Goal: Information Seeking & Learning: Learn about a topic

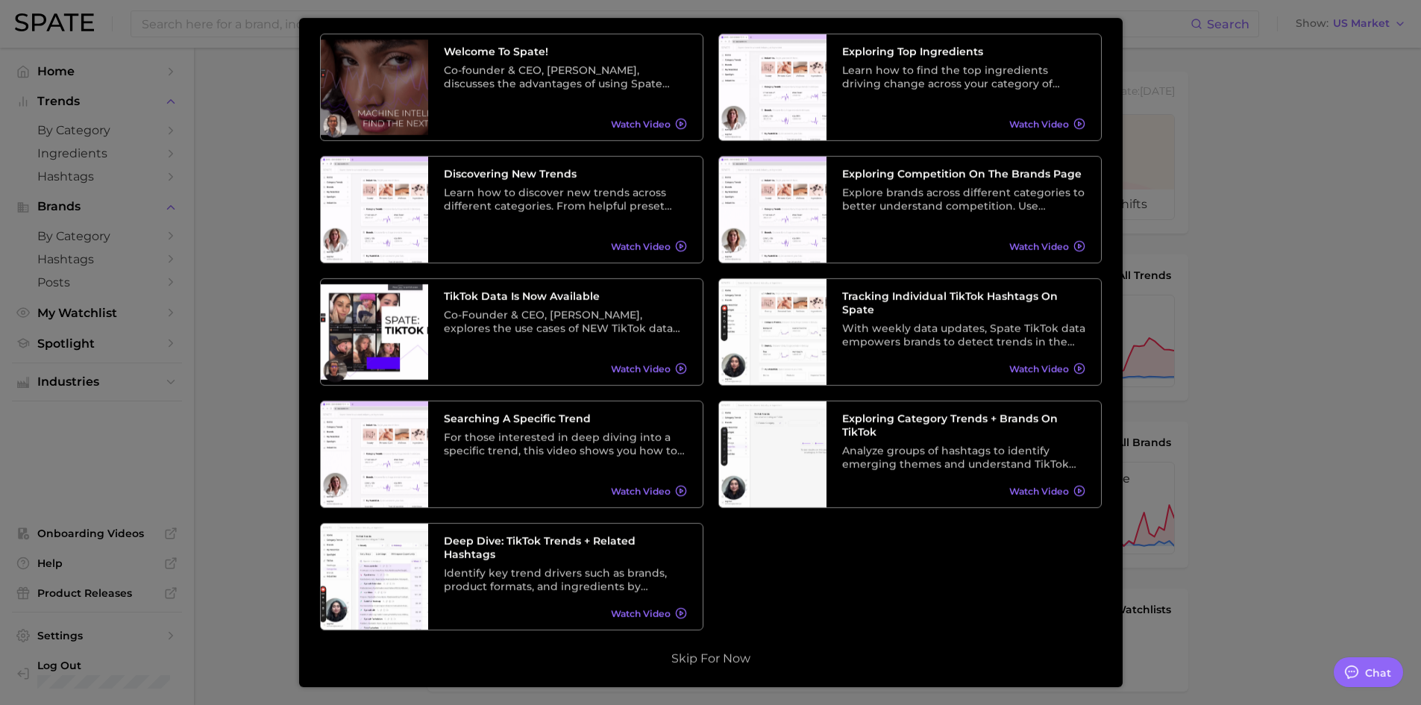
scroll to position [75, 0]
click at [697, 660] on button "Skip for now" at bounding box center [711, 658] width 88 height 15
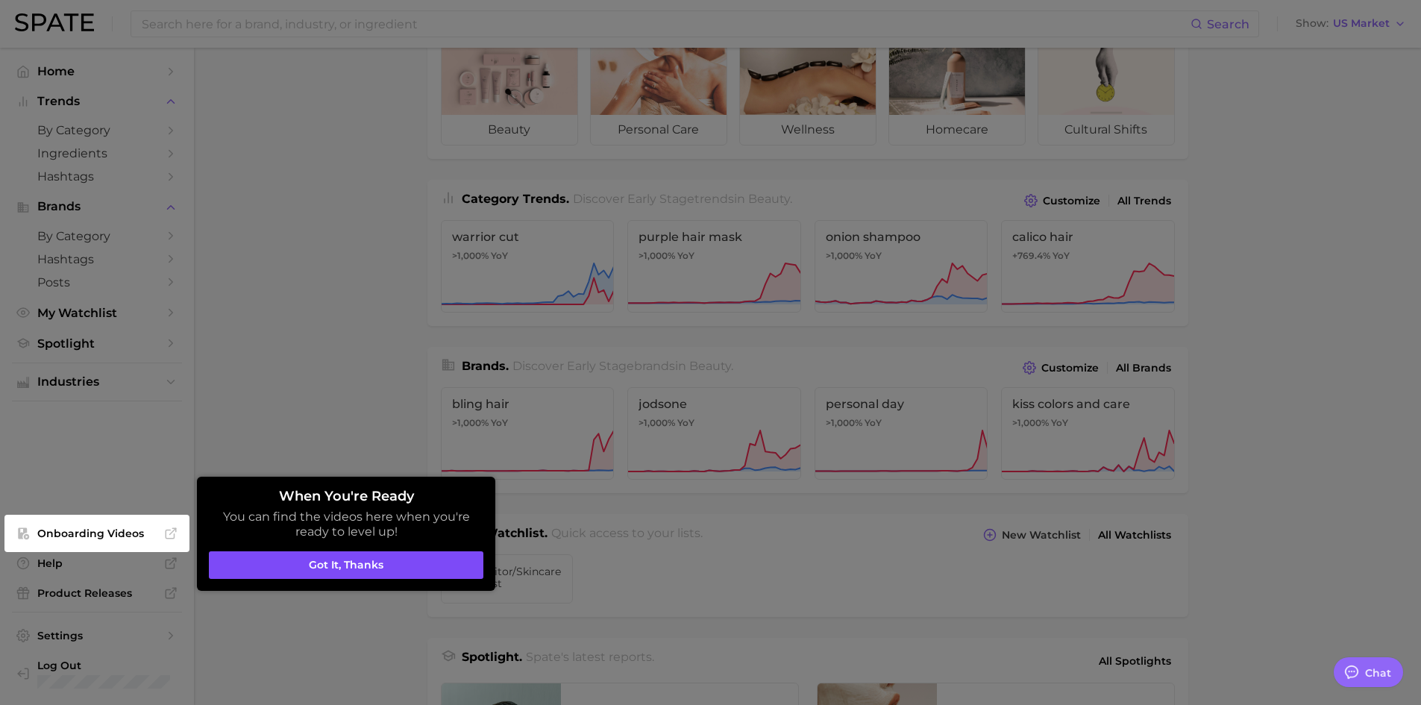
click at [372, 556] on button "Got it, thanks" at bounding box center [346, 565] width 275 height 28
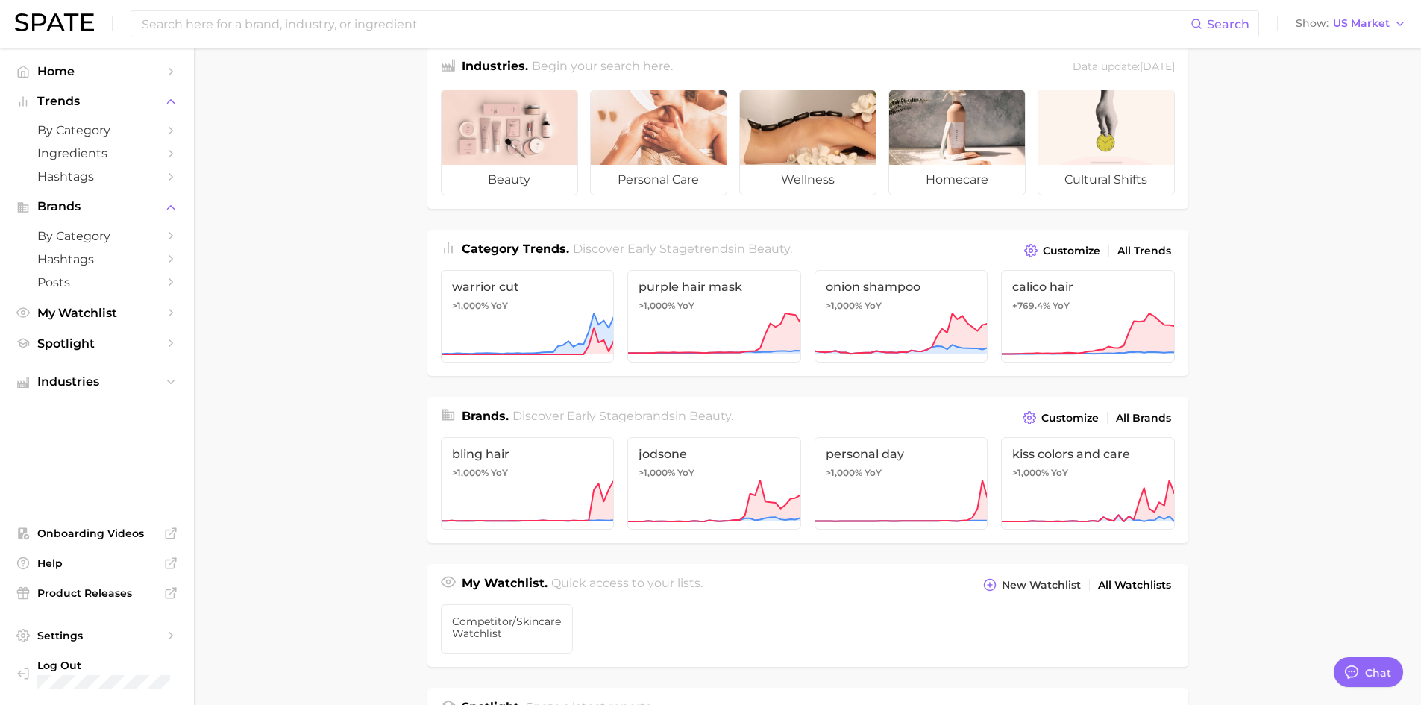
scroll to position [0, 0]
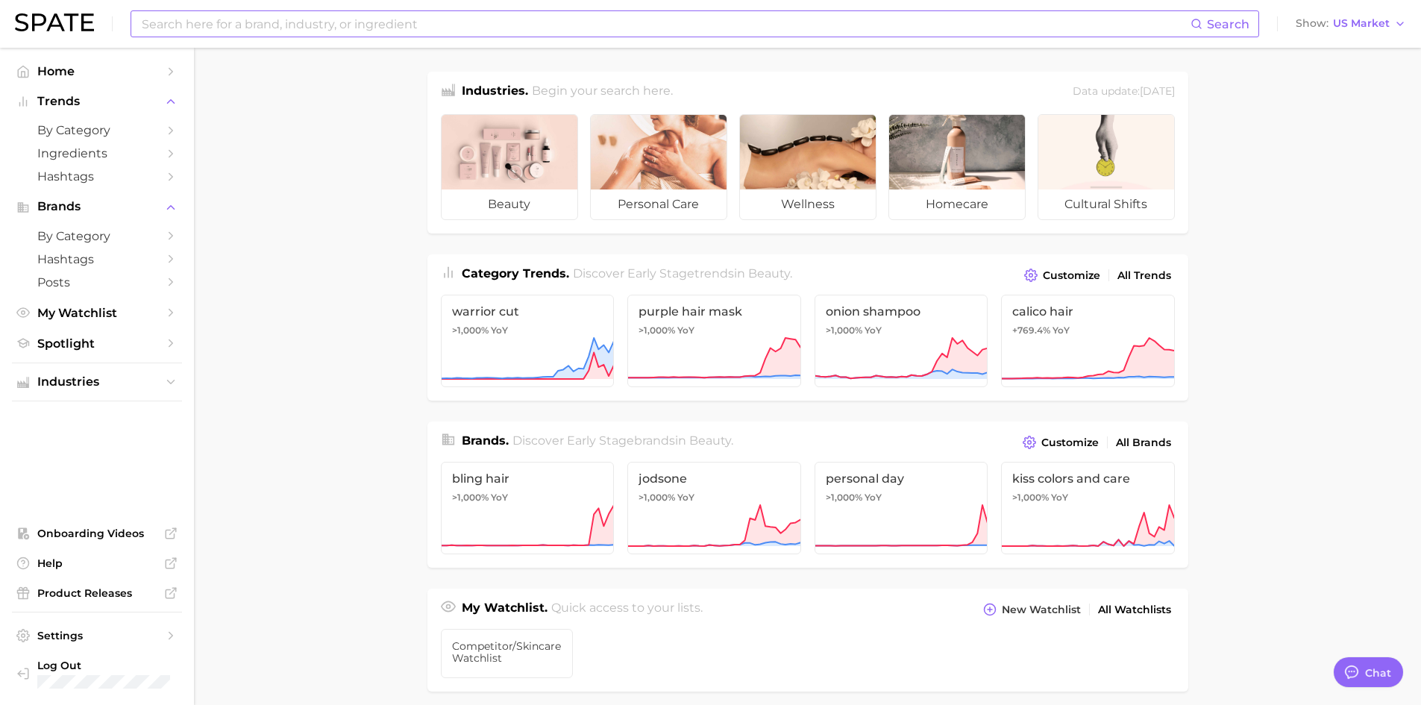
click at [505, 22] on input at bounding box center [665, 23] width 1051 height 25
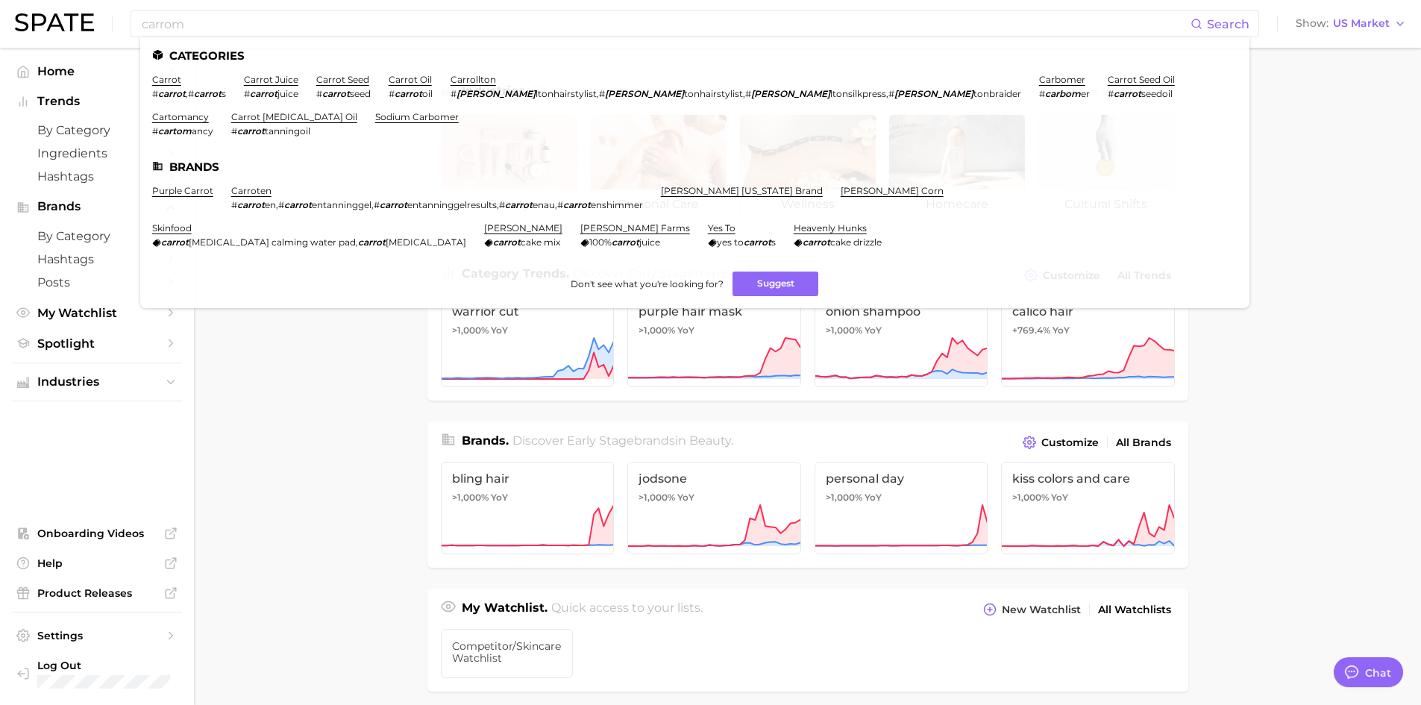
click at [1307, 144] on main "Industries. Begin your search here. Data update: June 29th, 2025 beauty persona…" at bounding box center [807, 630] width 1227 height 1165
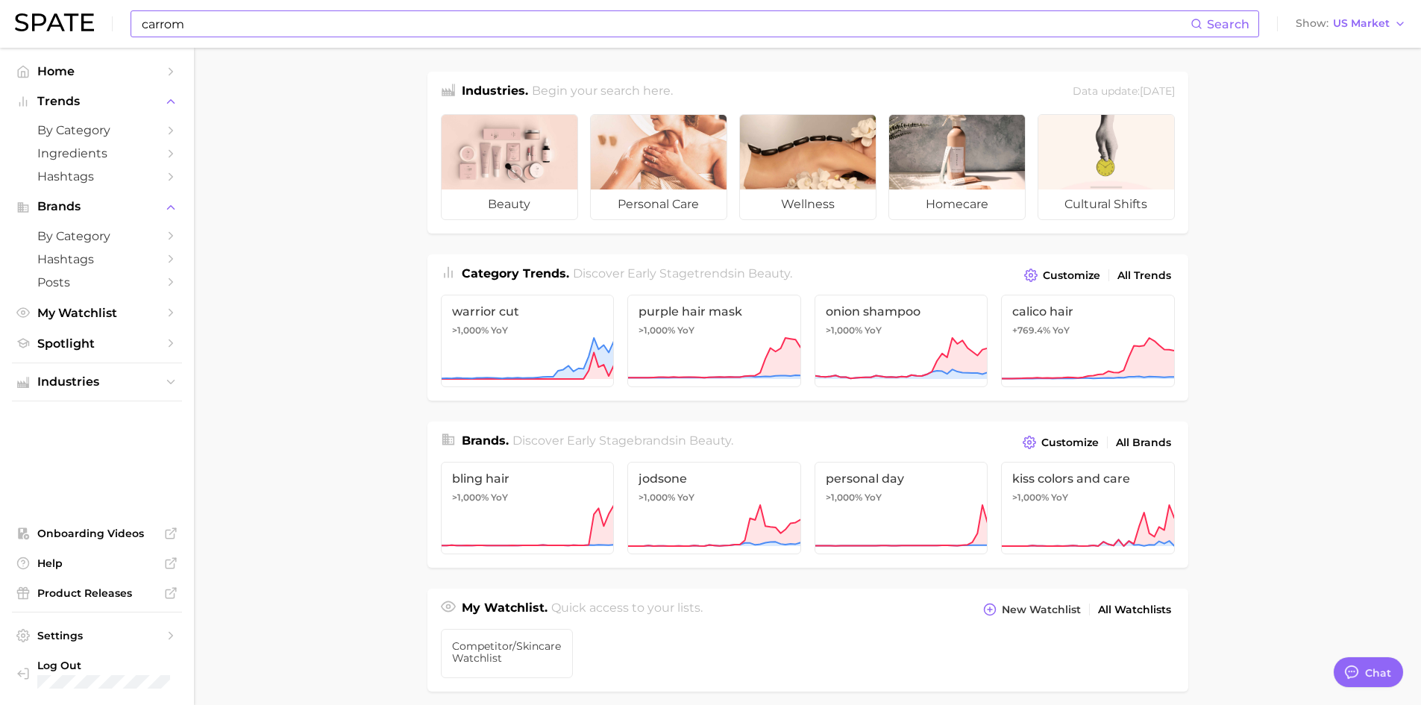
click at [231, 31] on input "carrom" at bounding box center [665, 23] width 1051 height 25
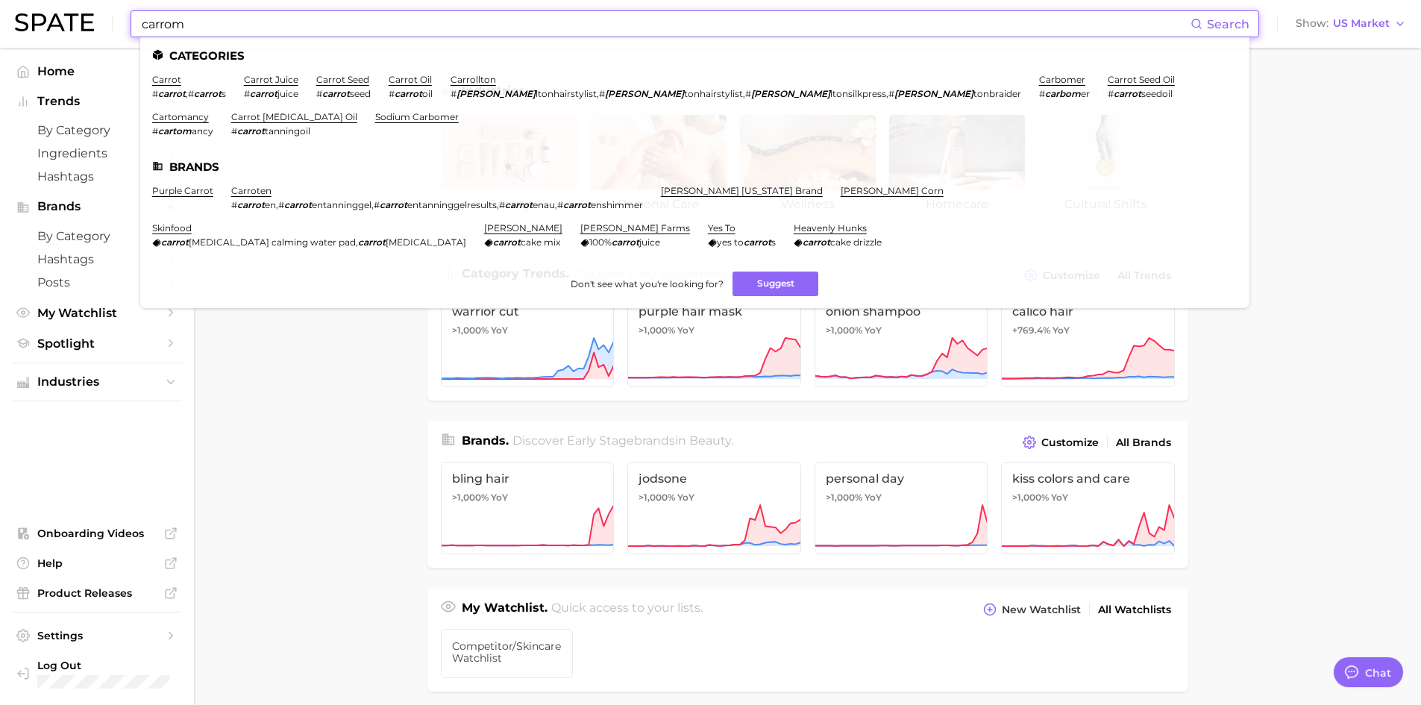
click at [231, 31] on input "carrom" at bounding box center [665, 23] width 1051 height 25
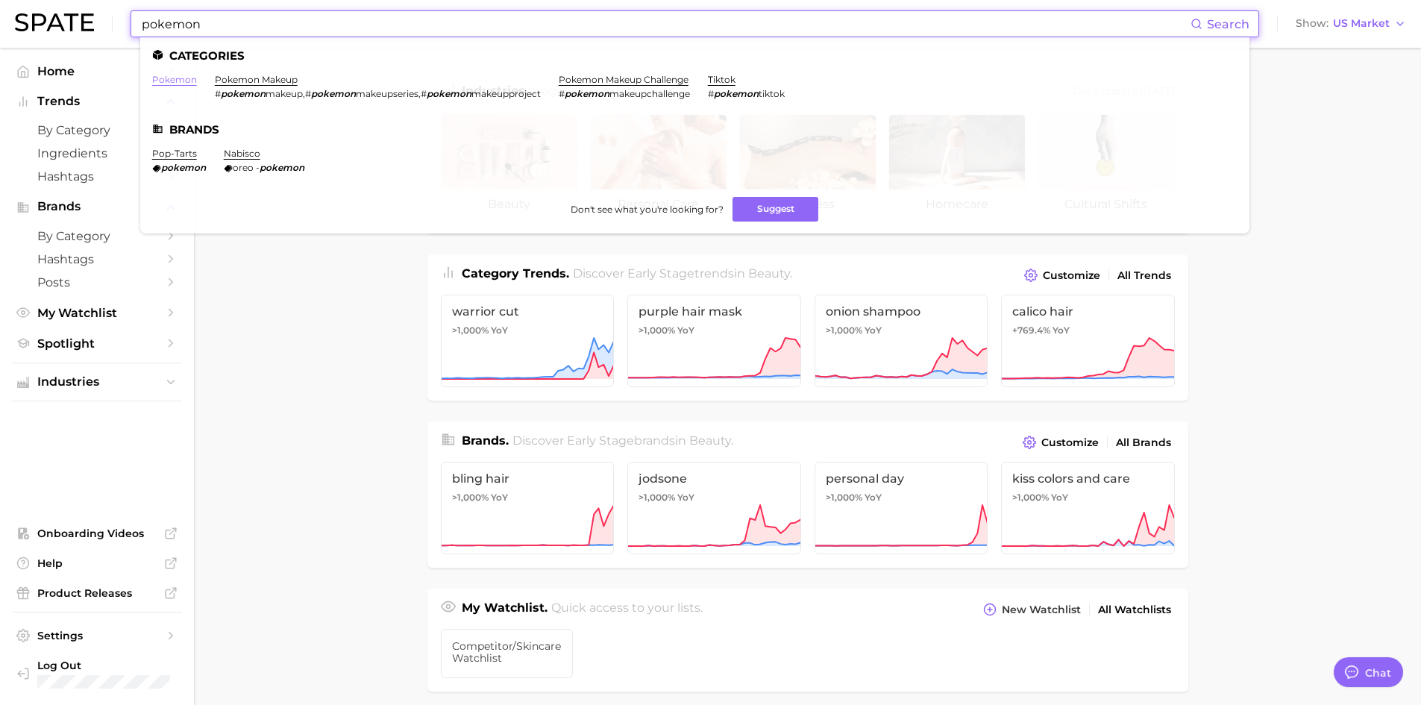
type input "pokemon"
click at [166, 80] on link "pokemon" at bounding box center [174, 79] width 45 height 11
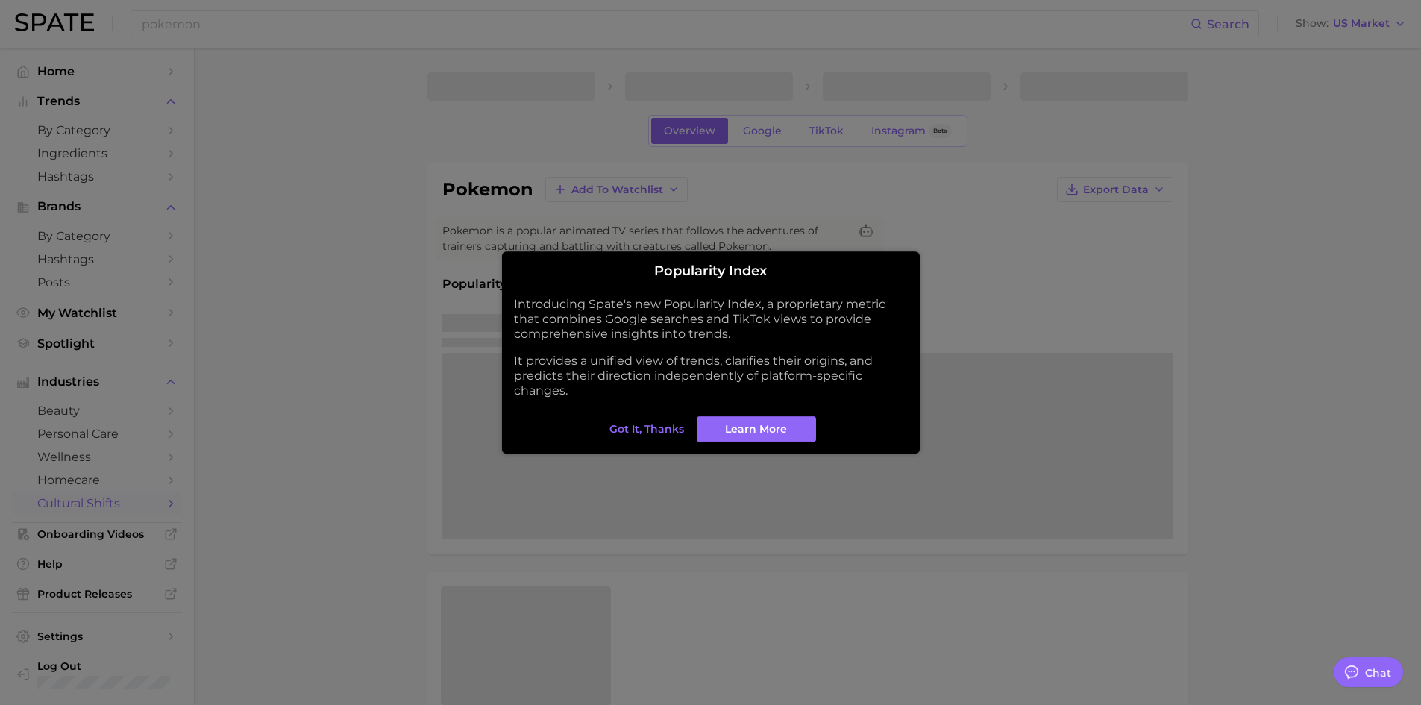
type textarea "x"
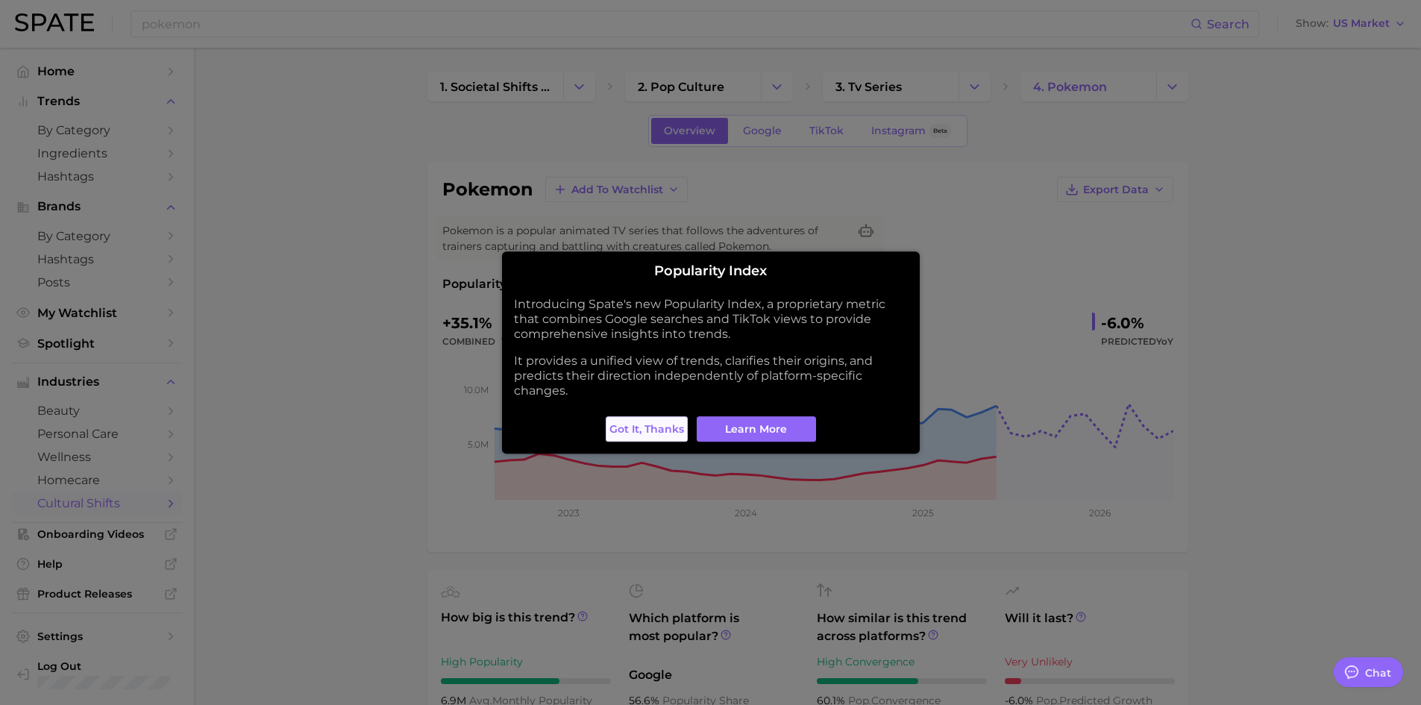
click at [648, 419] on button "Got it, thanks" at bounding box center [647, 428] width 82 height 25
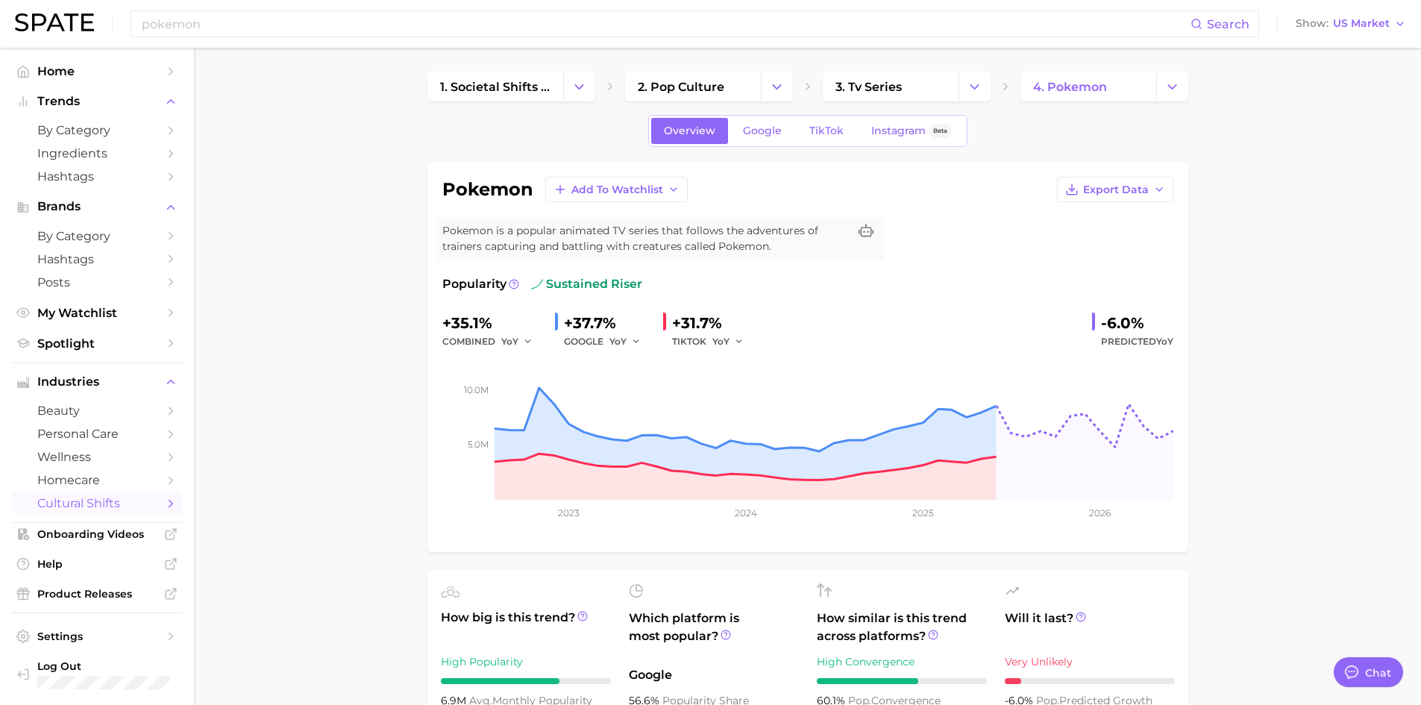
click at [97, 16] on div "pokemon Search Show US Market" at bounding box center [711, 24] width 1392 height 48
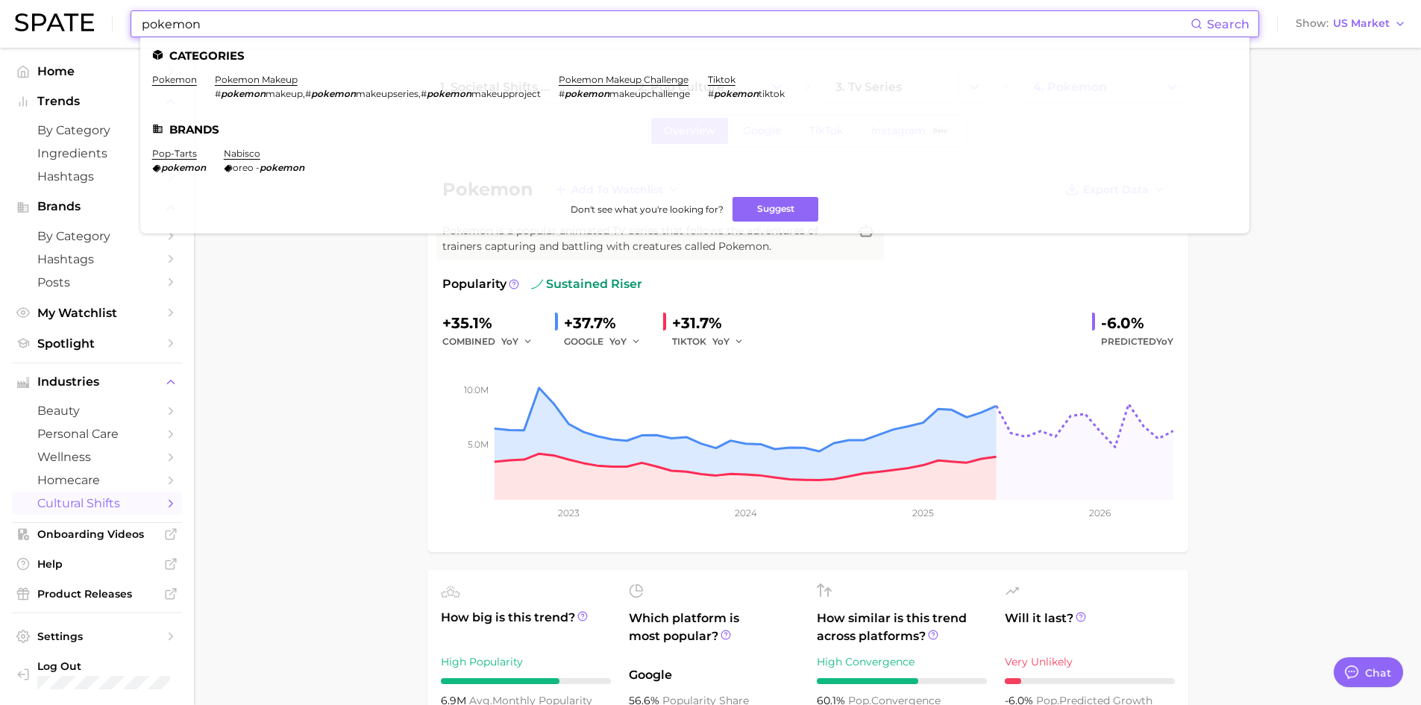
click at [188, 34] on input "pokemon" at bounding box center [665, 23] width 1051 height 25
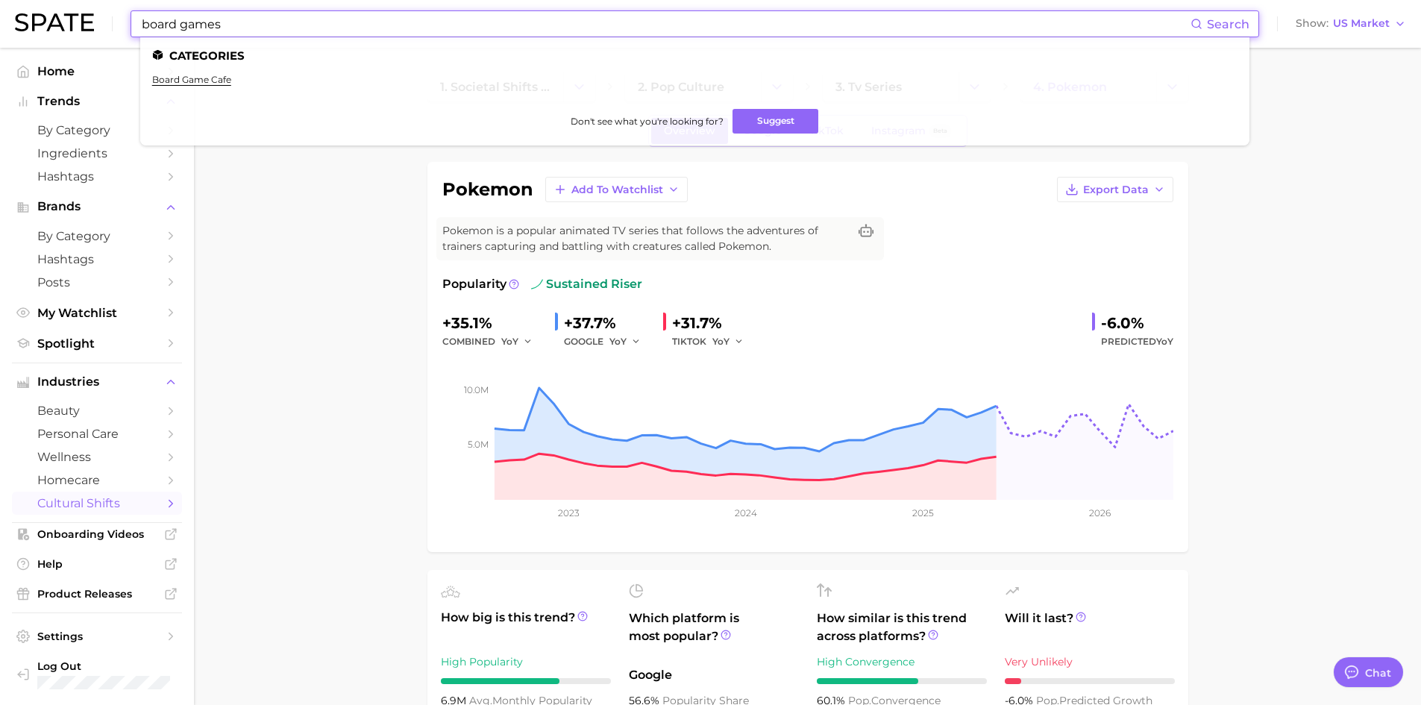
type input "board games"
click at [218, 90] on ul "board game cafe" at bounding box center [695, 85] width 1086 height 23
click at [214, 79] on link "board game cafe" at bounding box center [191, 79] width 79 height 11
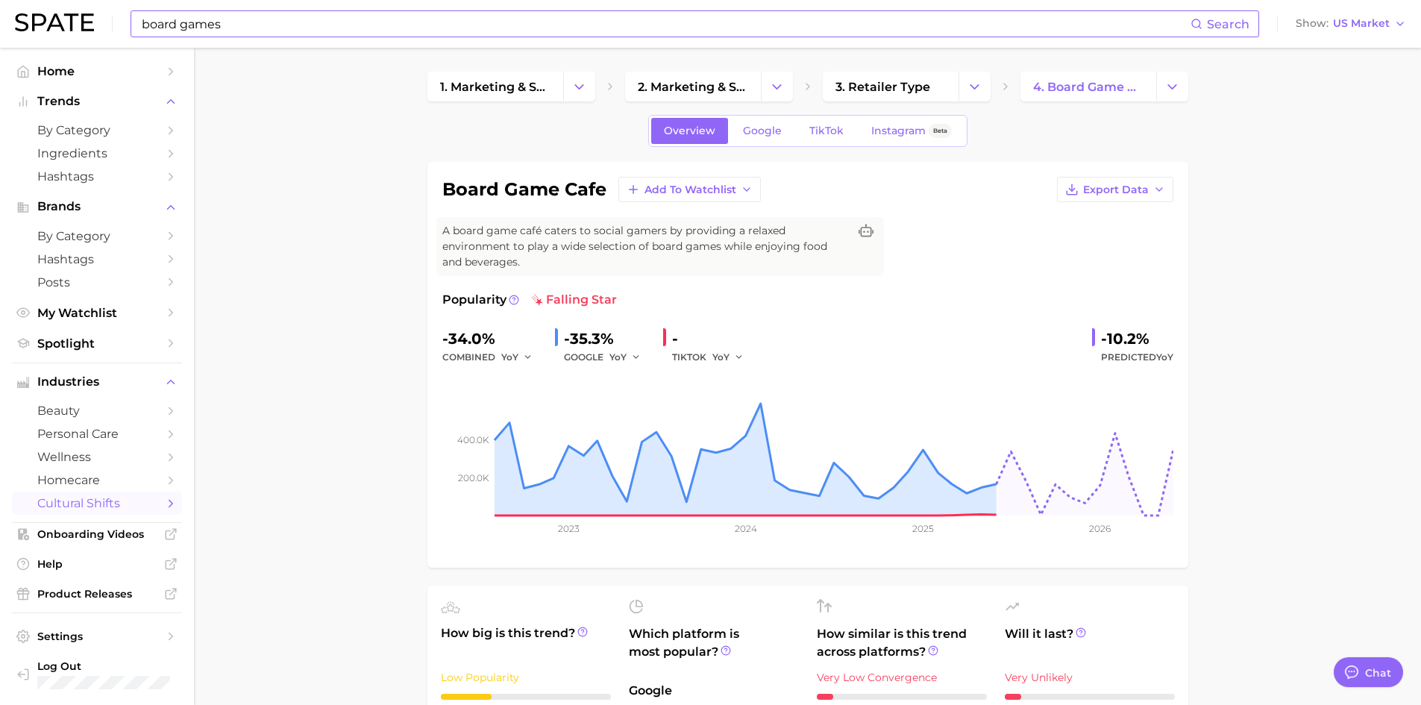
click at [36, 7] on div "board games Search Show US Market" at bounding box center [711, 24] width 1392 height 48
click at [50, 17] on img at bounding box center [54, 22] width 79 height 18
